Goal: Information Seeking & Learning: Learn about a topic

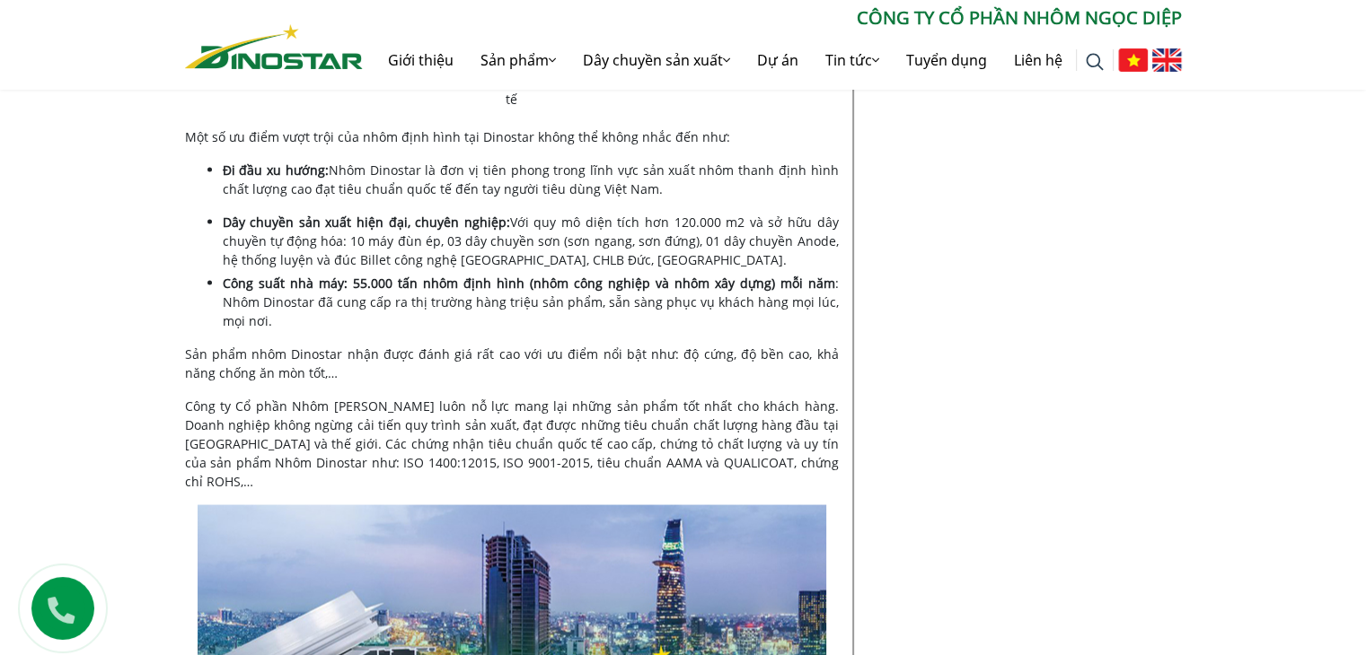
scroll to position [3211, 0]
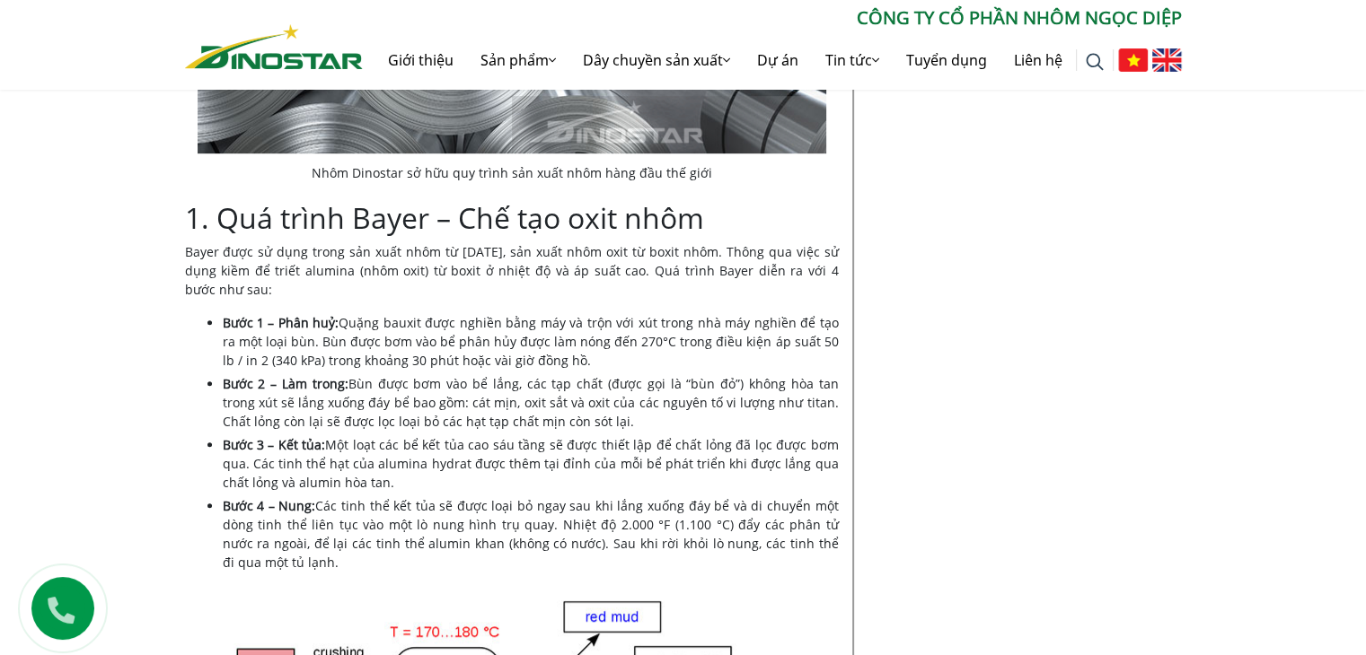
scroll to position [959, 0]
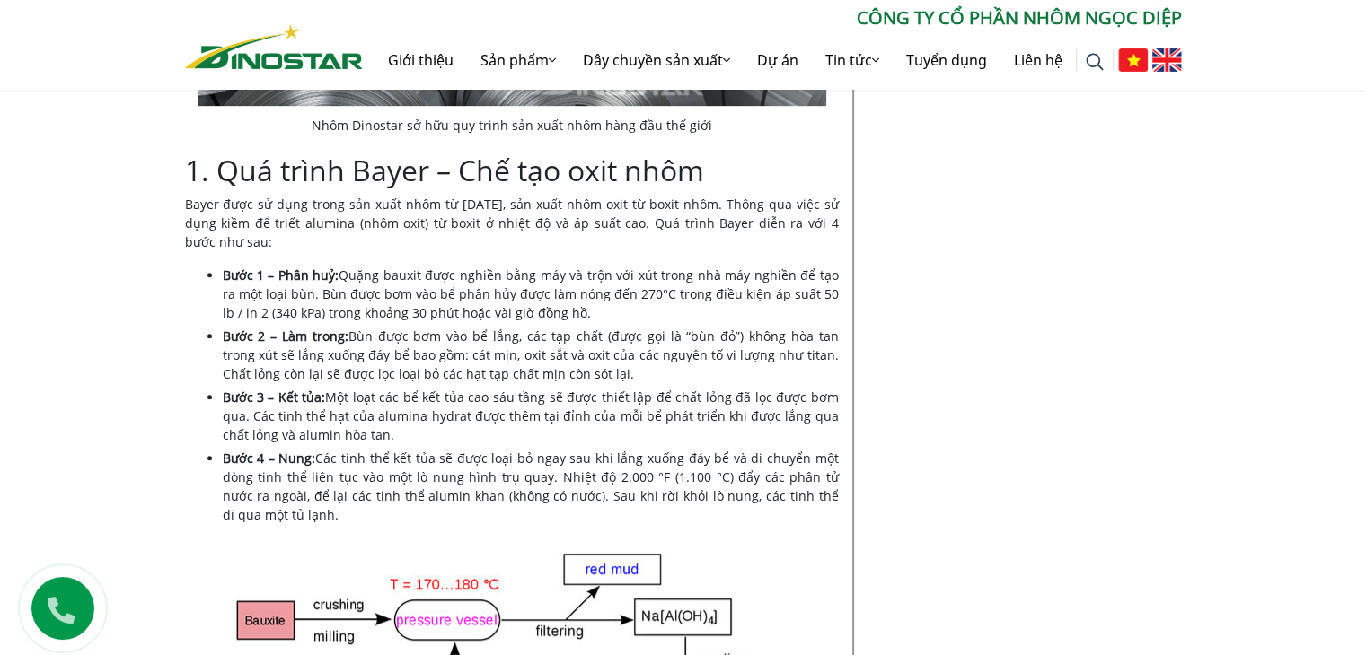
scroll to position [988, 0]
